Goal: Information Seeking & Learning: Check status

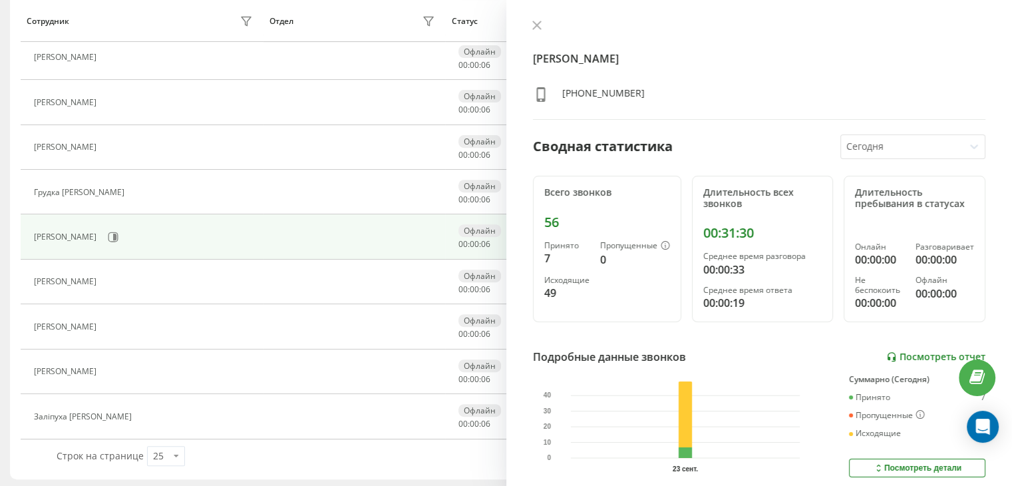
click at [906, 357] on link "Посмотреть отчет" at bounding box center [935, 356] width 99 height 11
click at [534, 25] on icon at bounding box center [536, 25] width 9 height 9
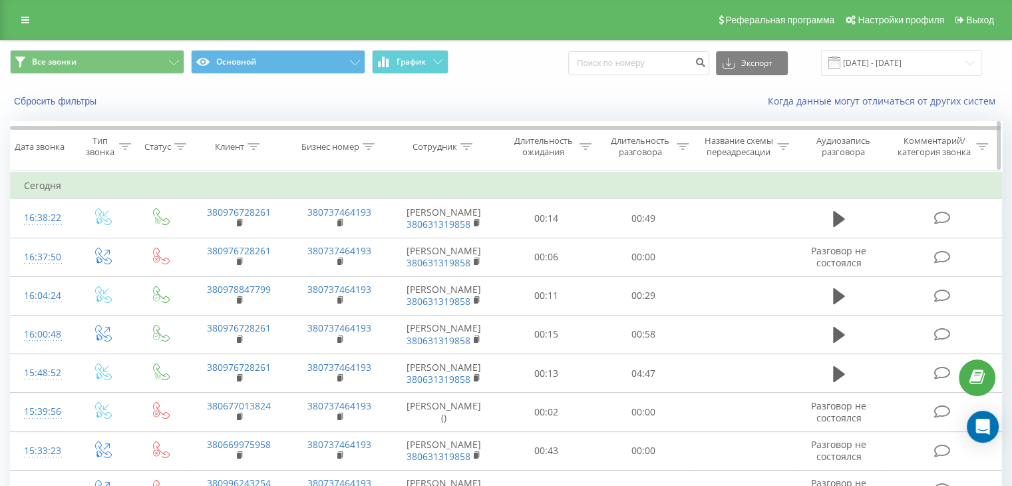
click at [679, 144] on icon at bounding box center [683, 146] width 12 height 7
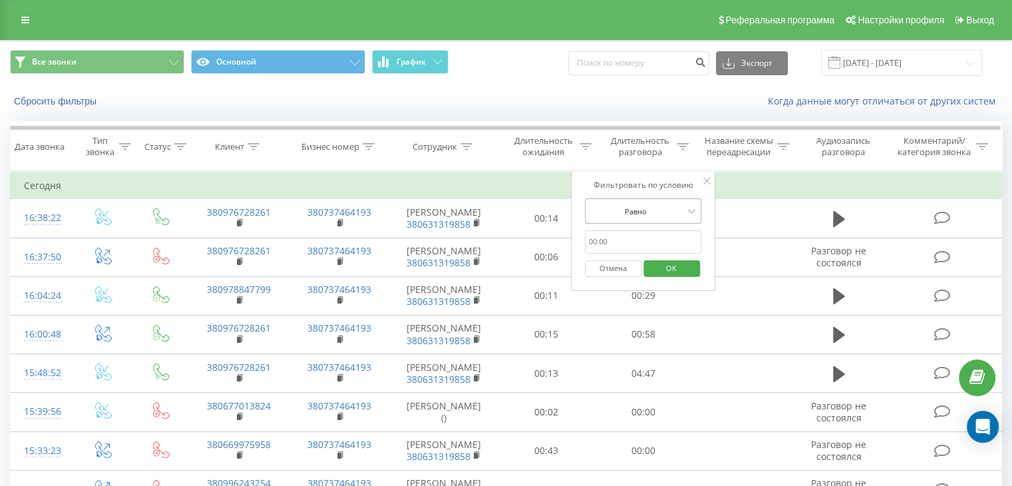
click at [647, 205] on div at bounding box center [636, 211] width 94 height 13
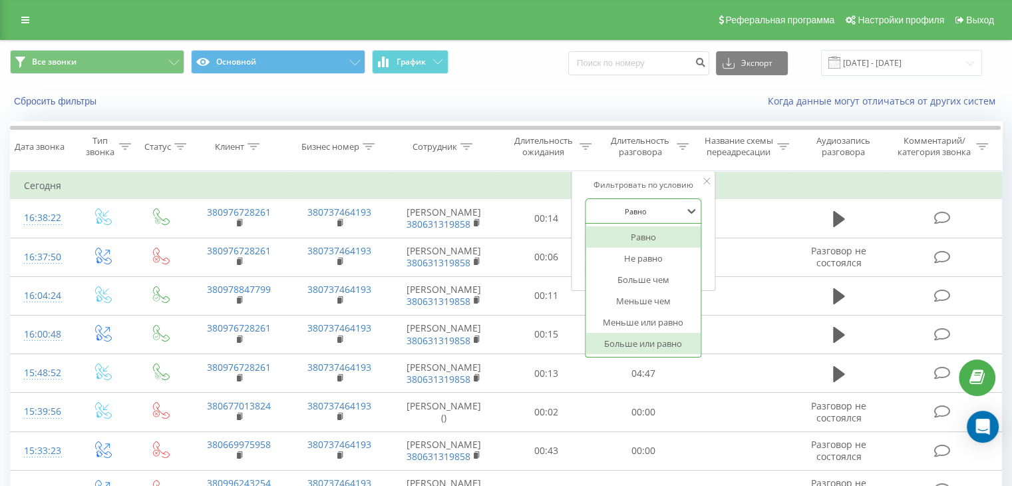
click at [647, 341] on div "Больше или равно" at bounding box center [644, 343] width 116 height 21
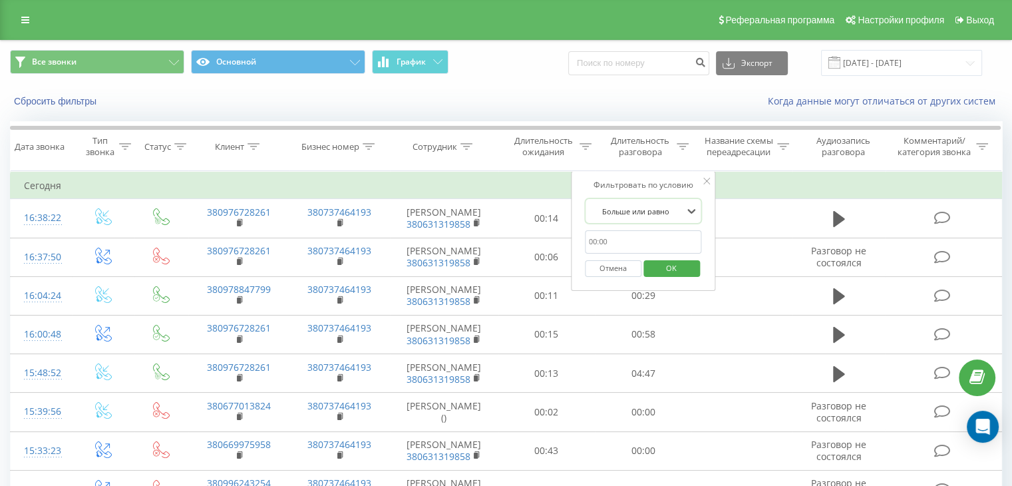
click at [604, 236] on input "text" at bounding box center [643, 241] width 117 height 23
type input "00:50"
click at [669, 267] on span "OK" at bounding box center [671, 268] width 37 height 21
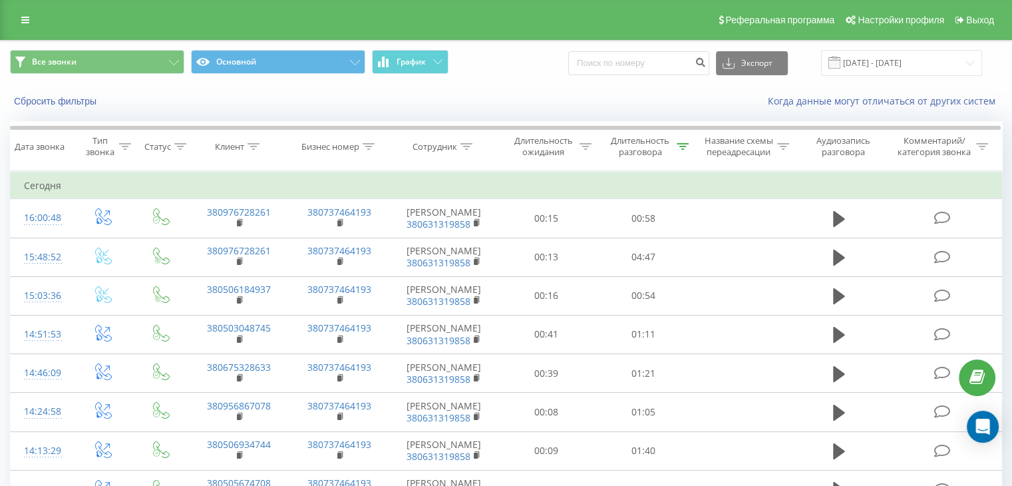
scroll to position [641, 0]
